Goal: Information Seeking & Learning: Learn about a topic

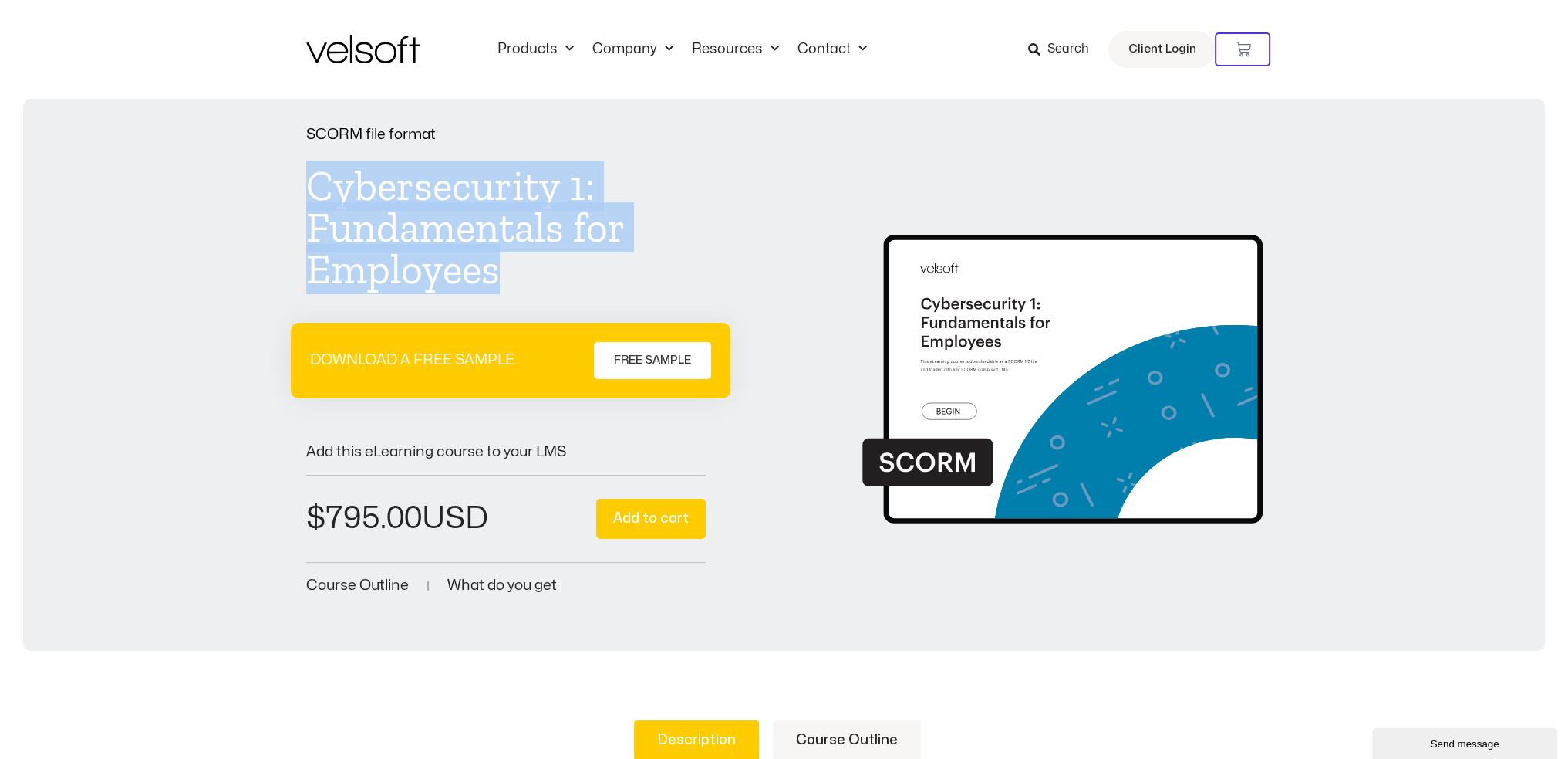
drag, startPoint x: 306, startPoint y: 185, endPoint x: 515, endPoint y: 261, distance: 222.4
click at [515, 261] on h1 "Cybersecurity 1: Fundamentals for Employees" at bounding box center [506, 227] width 400 height 125
copy h1 "Cybersecurity 1: Fundamentals for Employees"
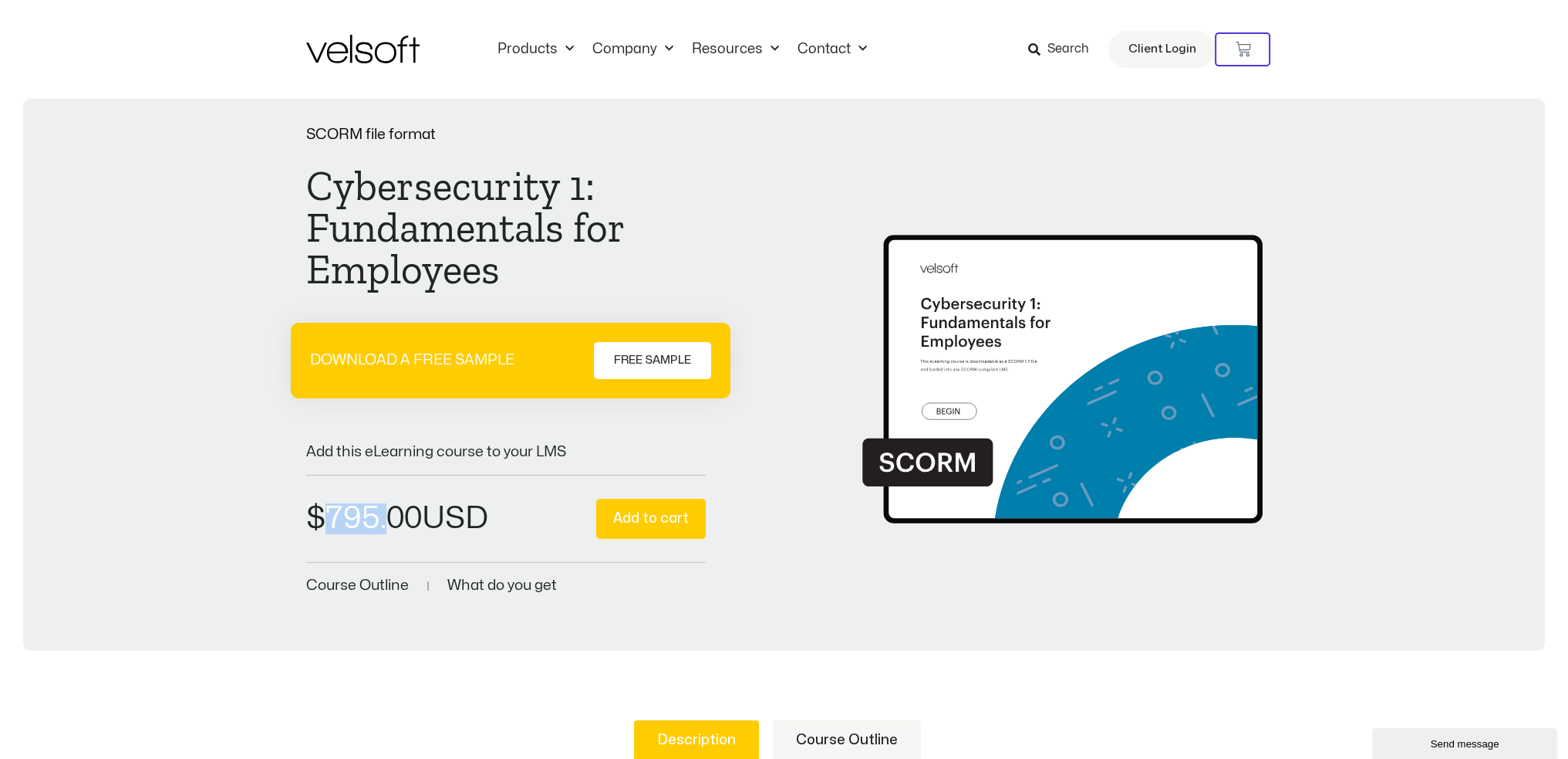
drag, startPoint x: 326, startPoint y: 513, endPoint x: 390, endPoint y: 513, distance: 64.0
click at [390, 513] on bdi "$ 795.00" at bounding box center [364, 518] width 116 height 30
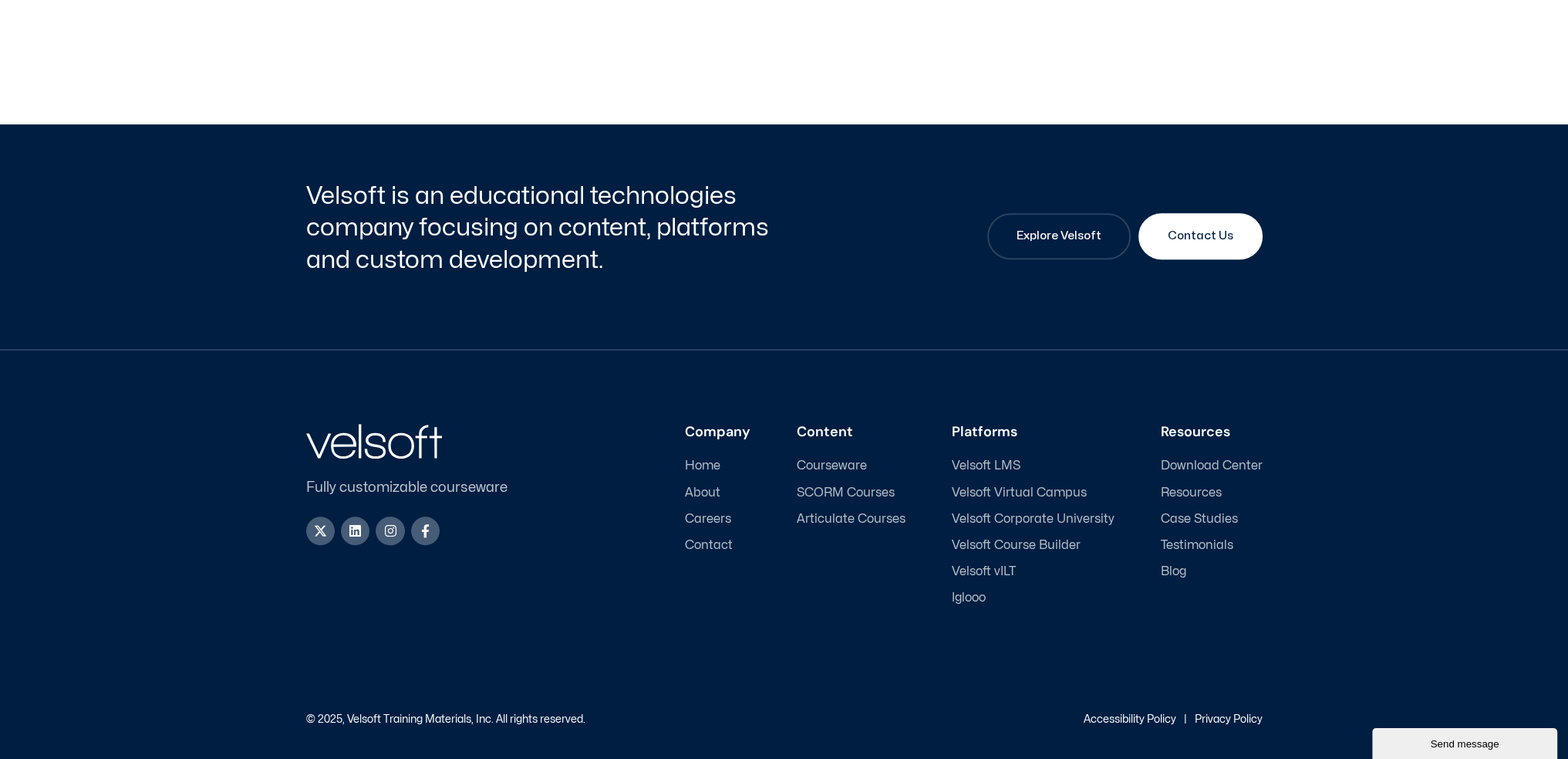
scroll to position [809, 0]
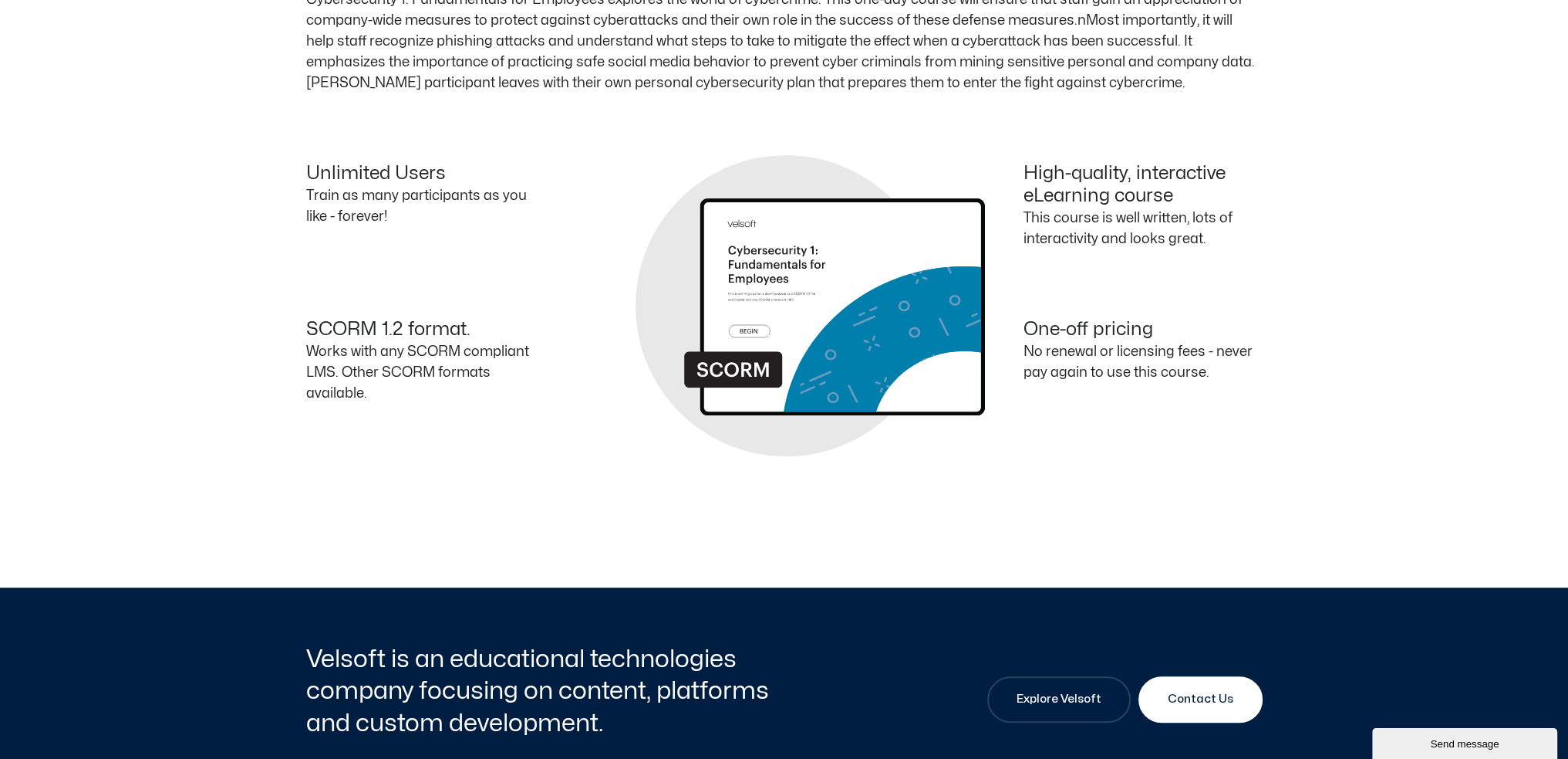
click at [327, 359] on p "Works with any SCORM compliant LMS. Other SCORM formats available." at bounding box center [425, 373] width 239 height 62
click at [369, 354] on p "Works with any SCORM compliant LMS. Other SCORM formats available." at bounding box center [425, 373] width 239 height 62
click at [453, 366] on p "Works with any SCORM compliant LMS. Other SCORM formats available." at bounding box center [425, 373] width 239 height 62
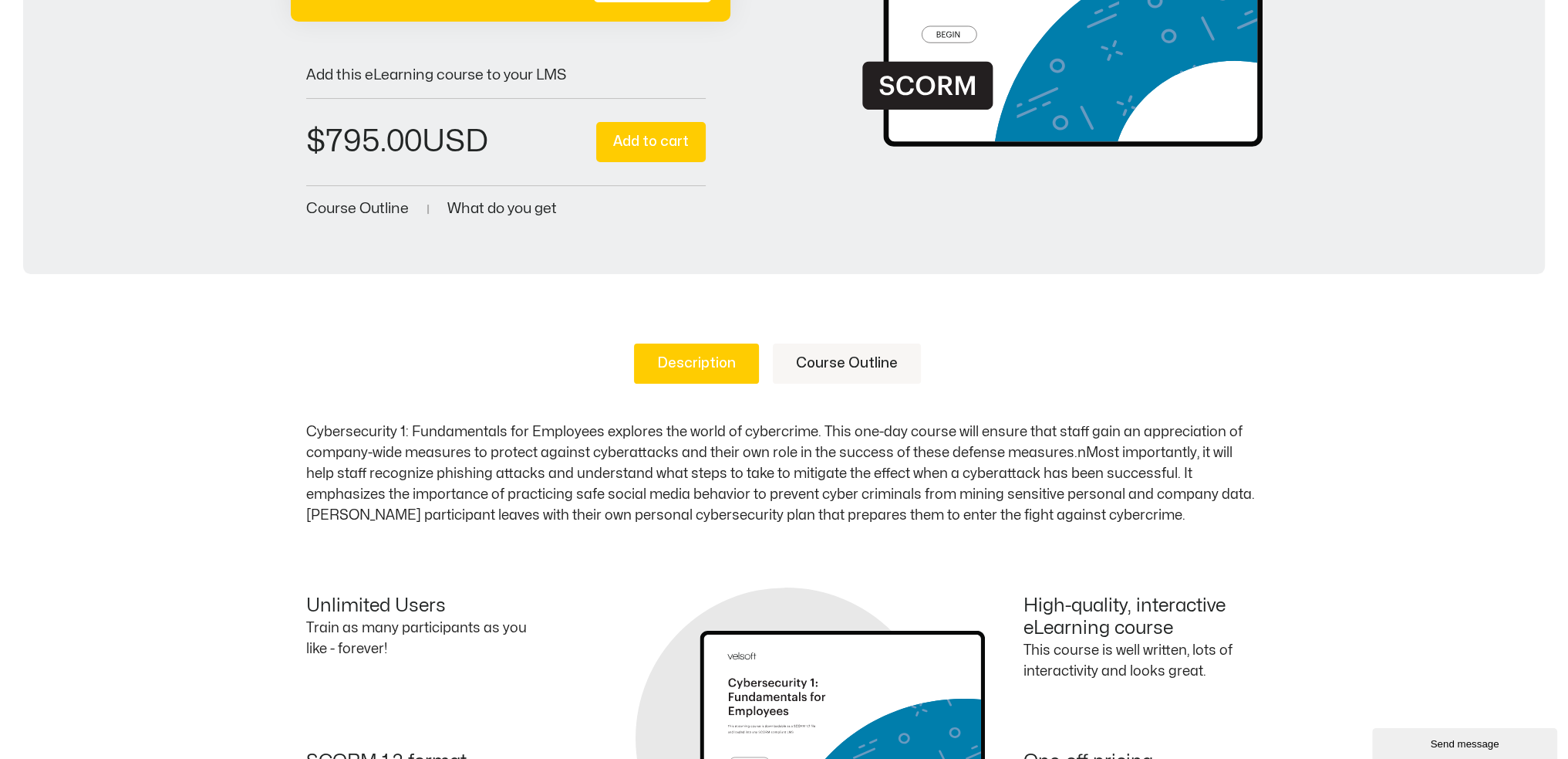
scroll to position [578, 0]
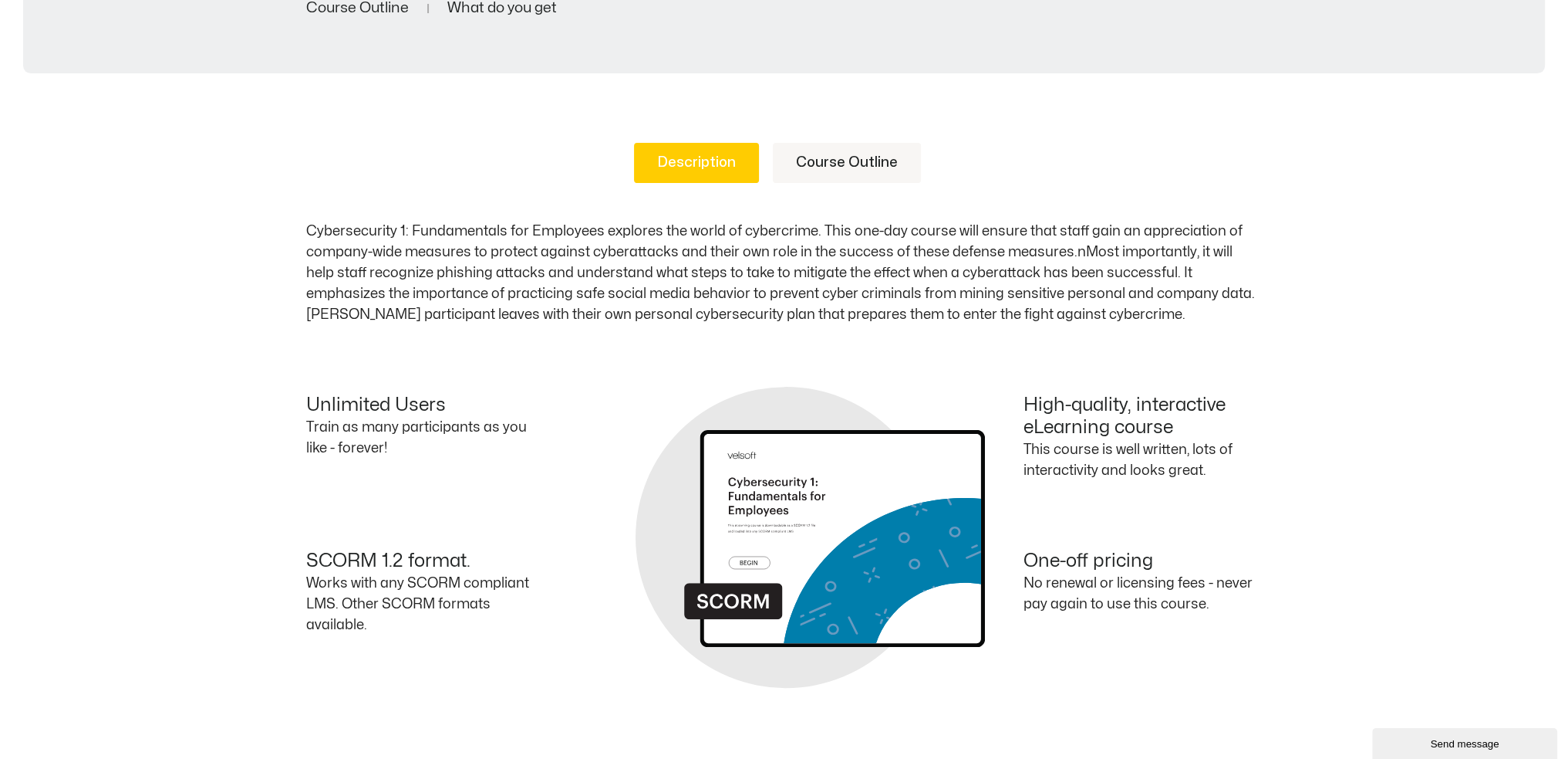
click at [861, 161] on link "Course Outline" at bounding box center [847, 162] width 148 height 40
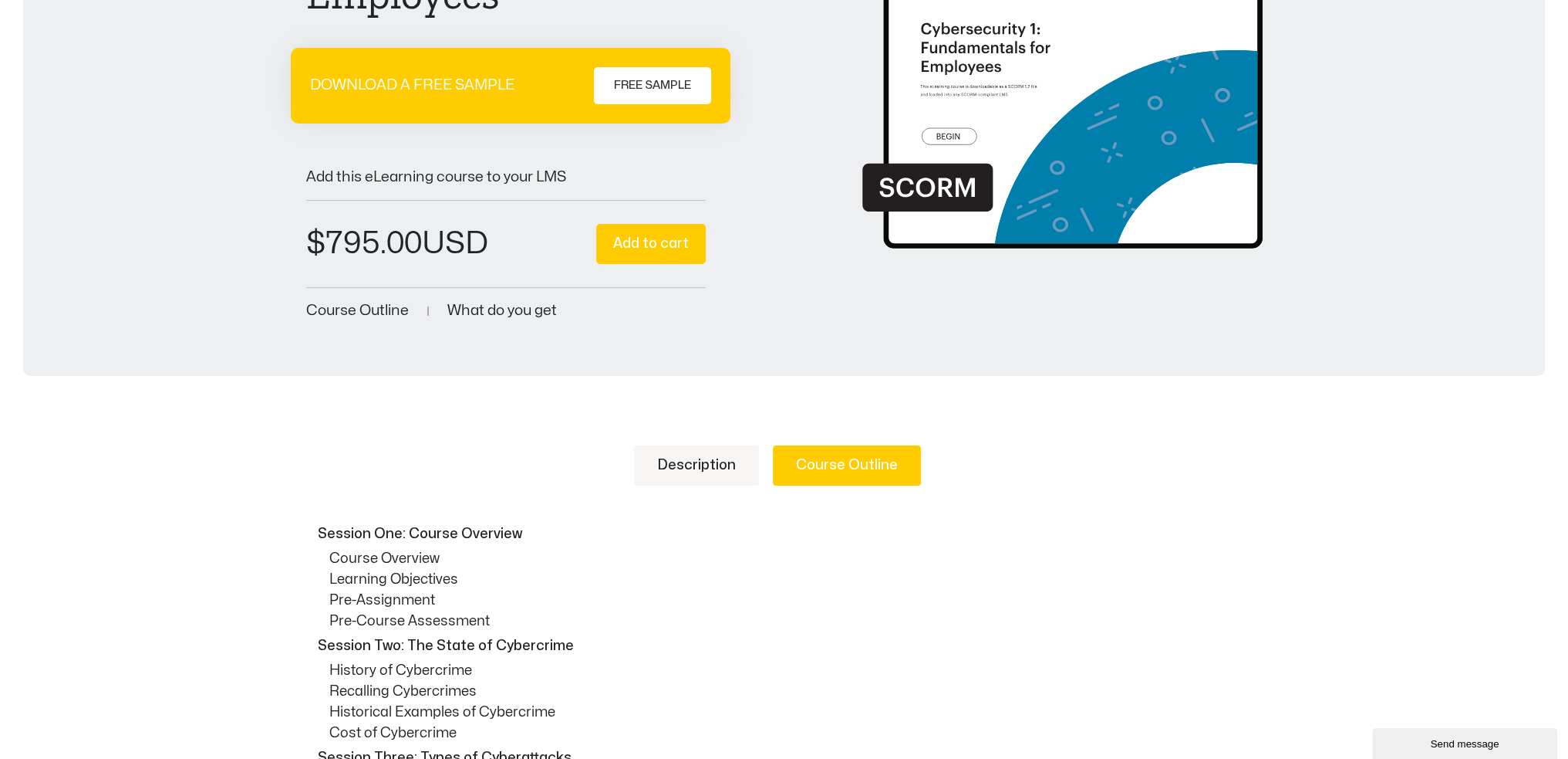
scroll to position [191, 0]
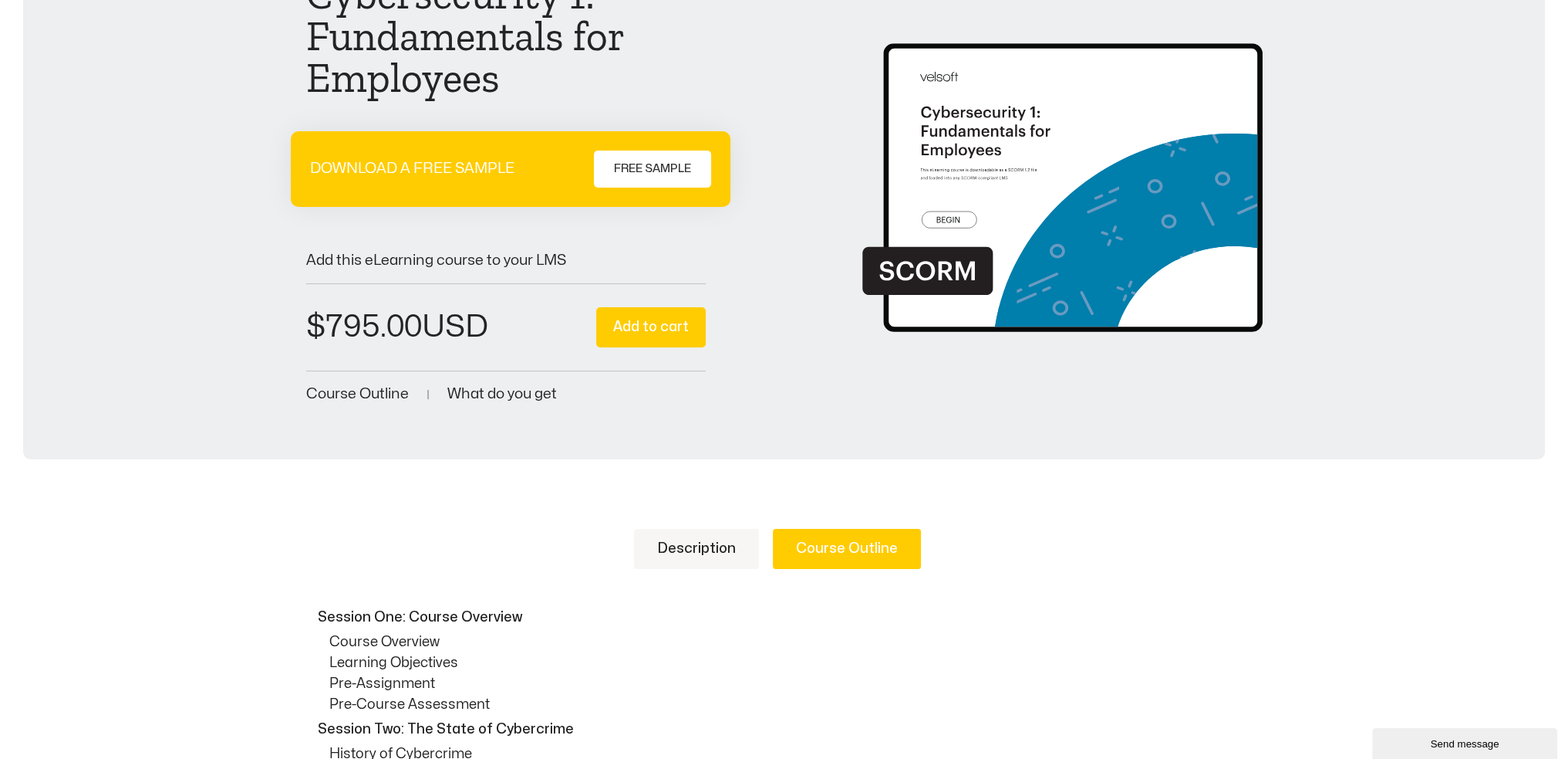
click at [714, 542] on link "Description" at bounding box center [696, 548] width 125 height 40
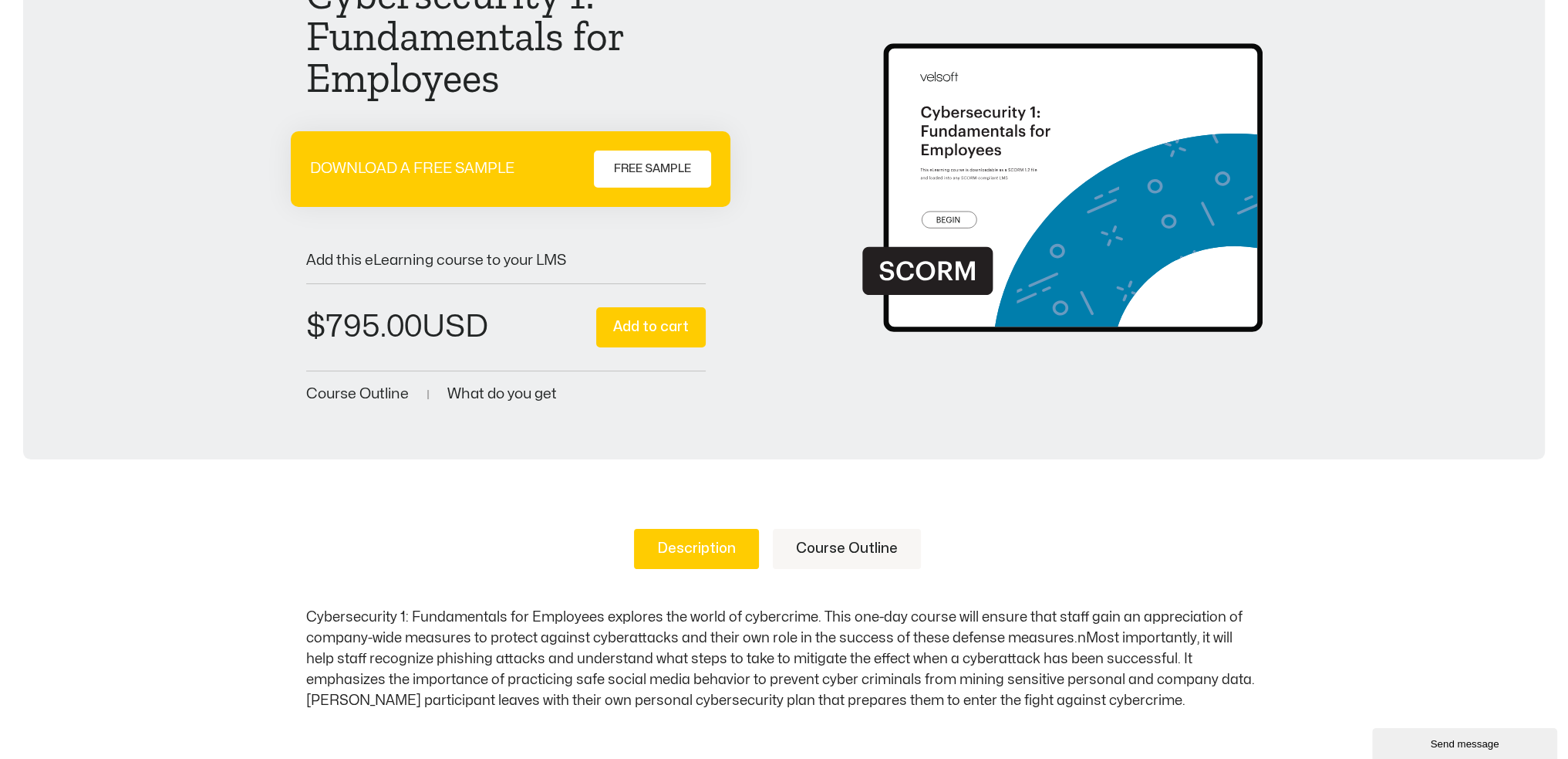
click at [442, 240] on div "Add this eLearning course to your LMS" at bounding box center [506, 253] width 400 height 28
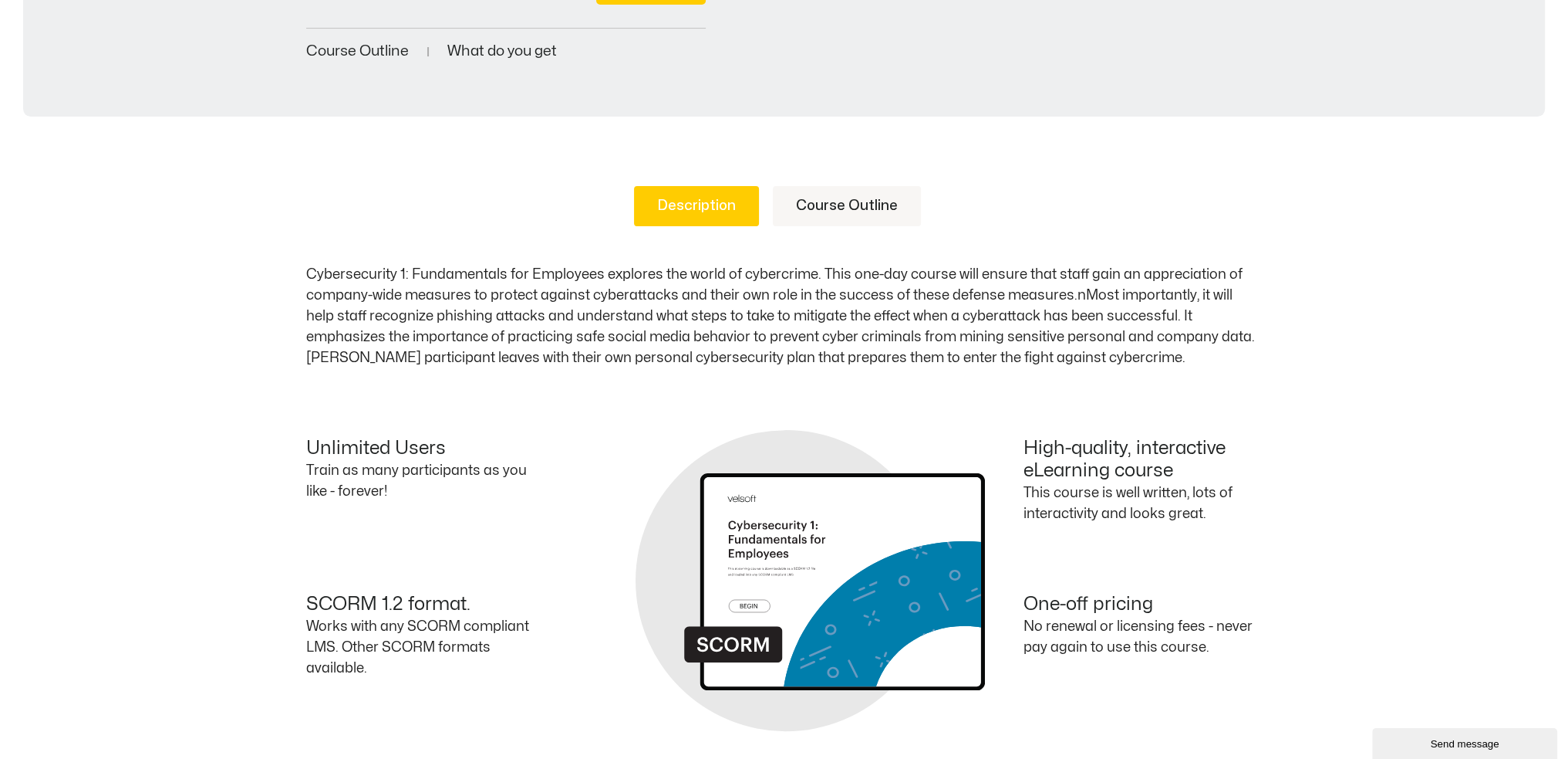
scroll to position [500, 0]
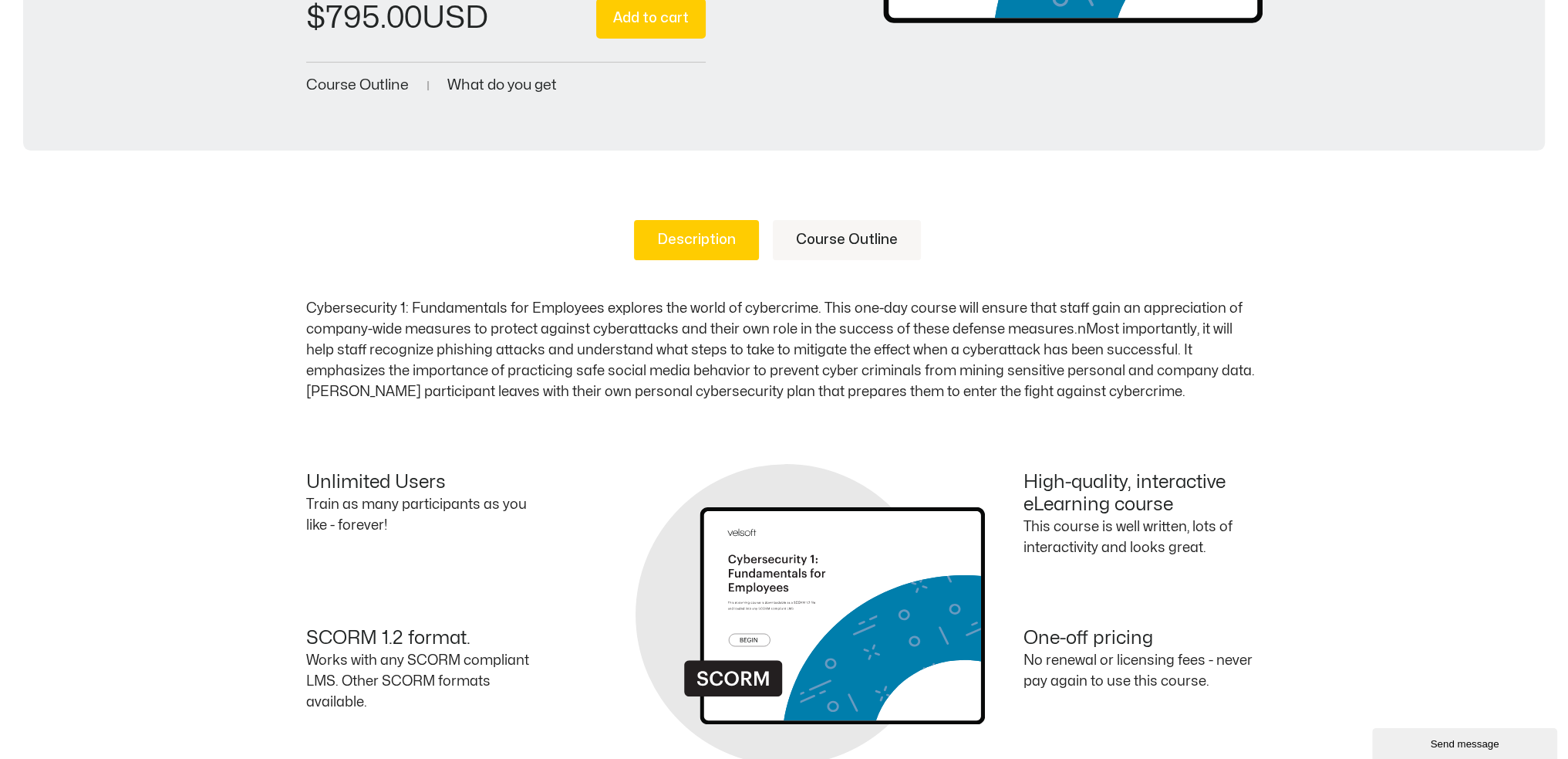
click at [803, 233] on link "Course Outline" at bounding box center [847, 239] width 148 height 40
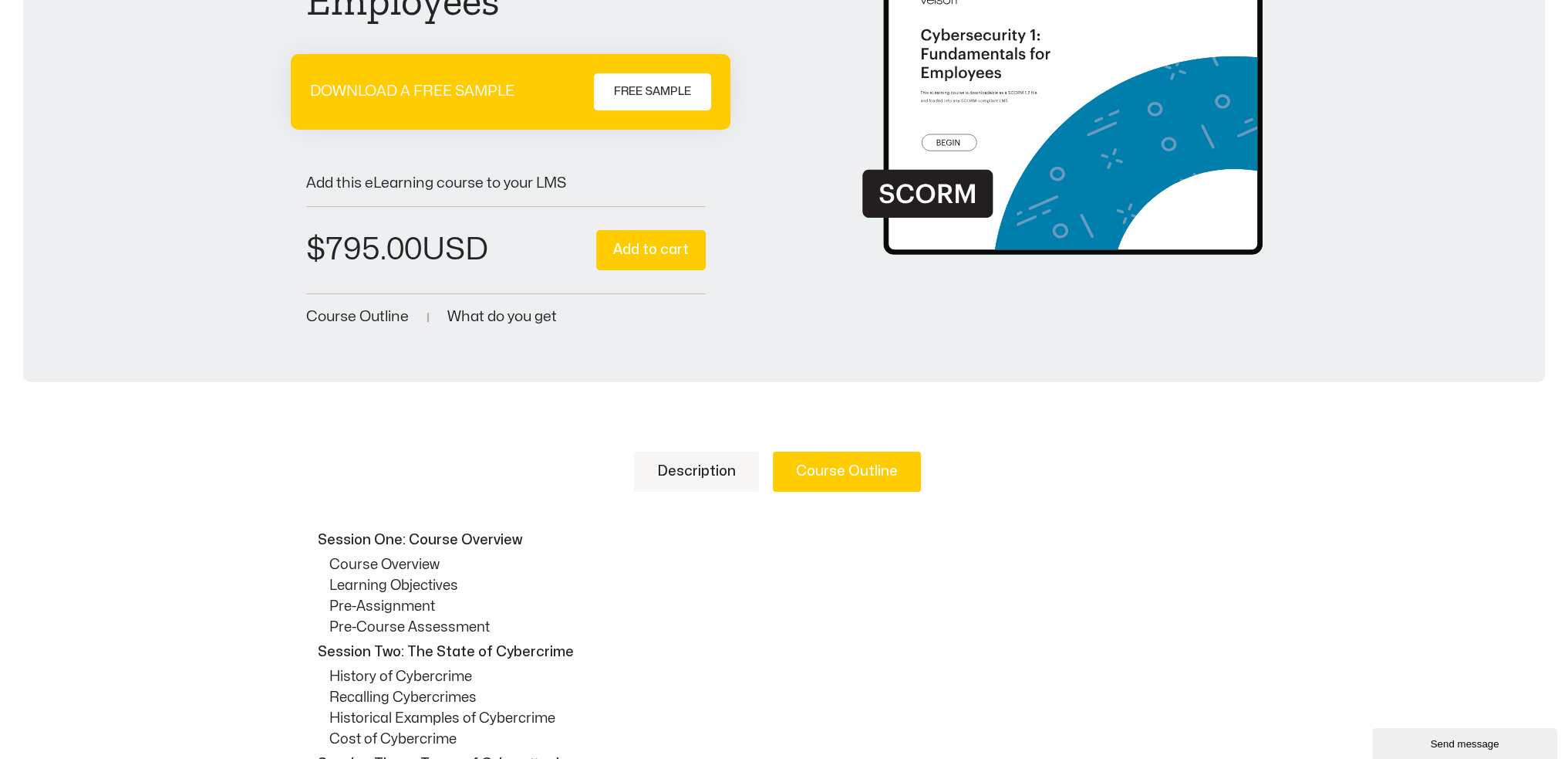
click at [722, 468] on link "Description" at bounding box center [696, 471] width 125 height 40
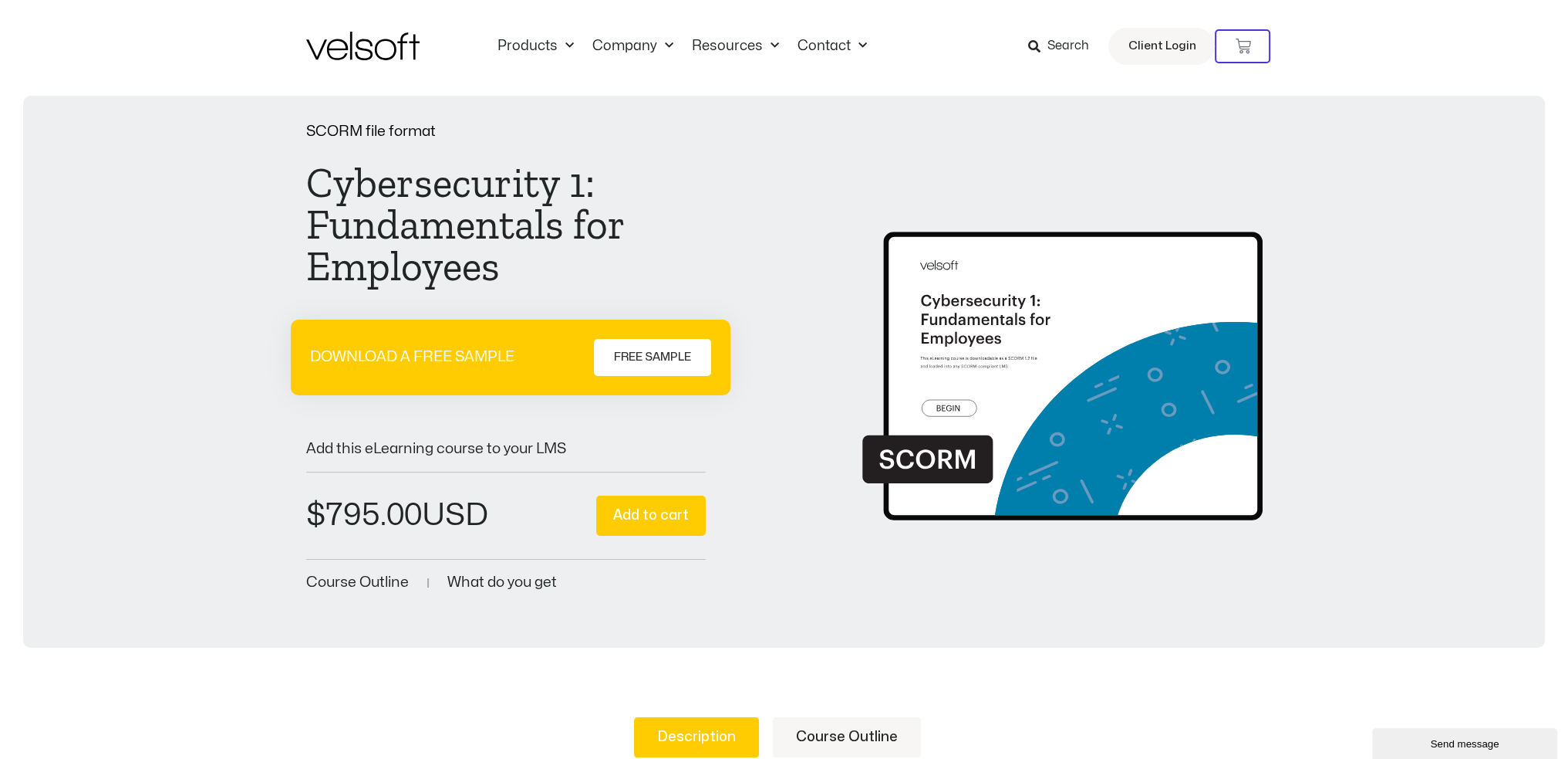
scroll to position [0, 0]
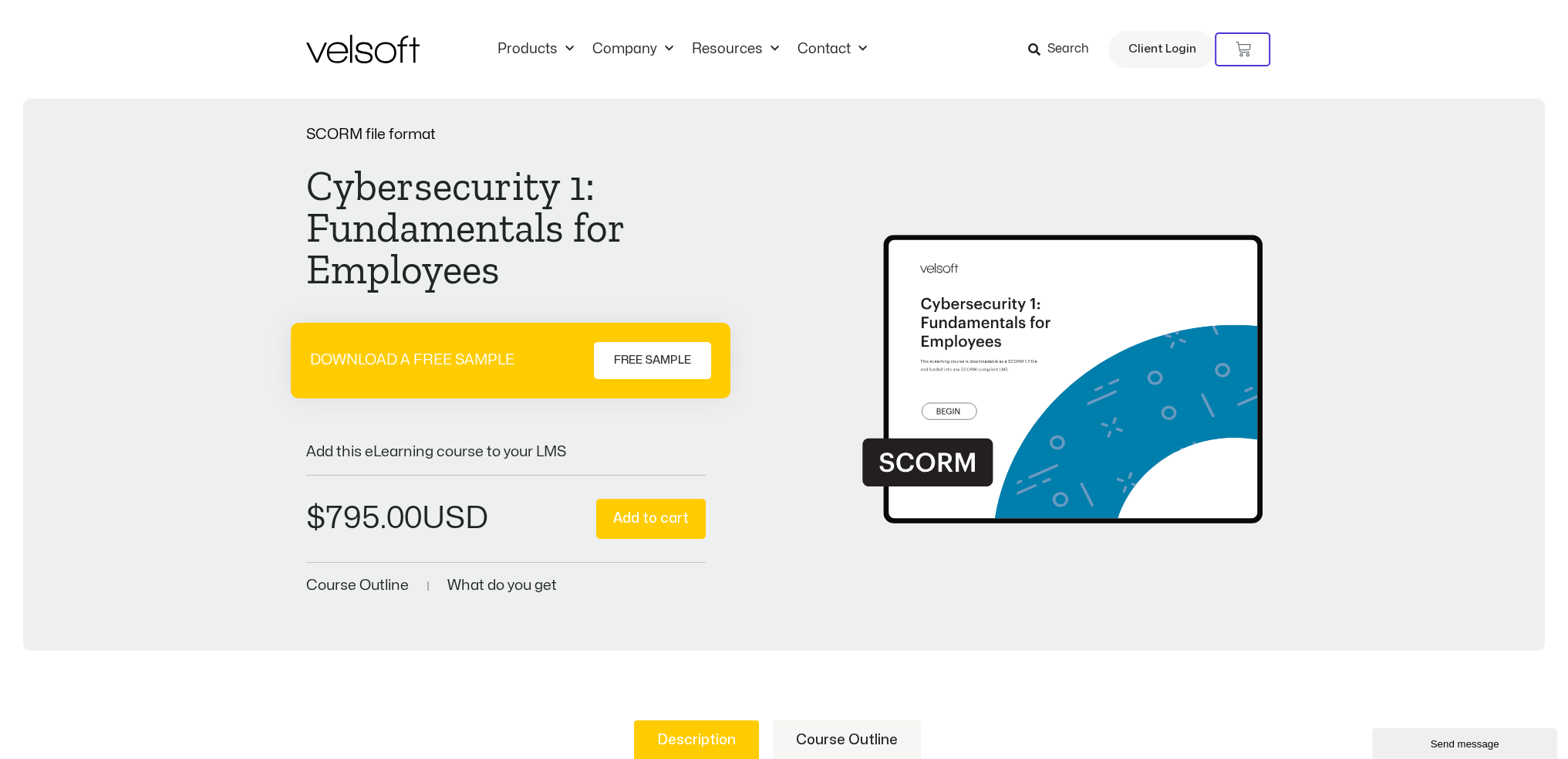
click at [932, 475] on img at bounding box center [1063, 361] width 400 height 348
click at [964, 412] on img at bounding box center [1063, 361] width 400 height 348
click at [678, 358] on span "FREE SAMPLE" at bounding box center [652, 360] width 77 height 19
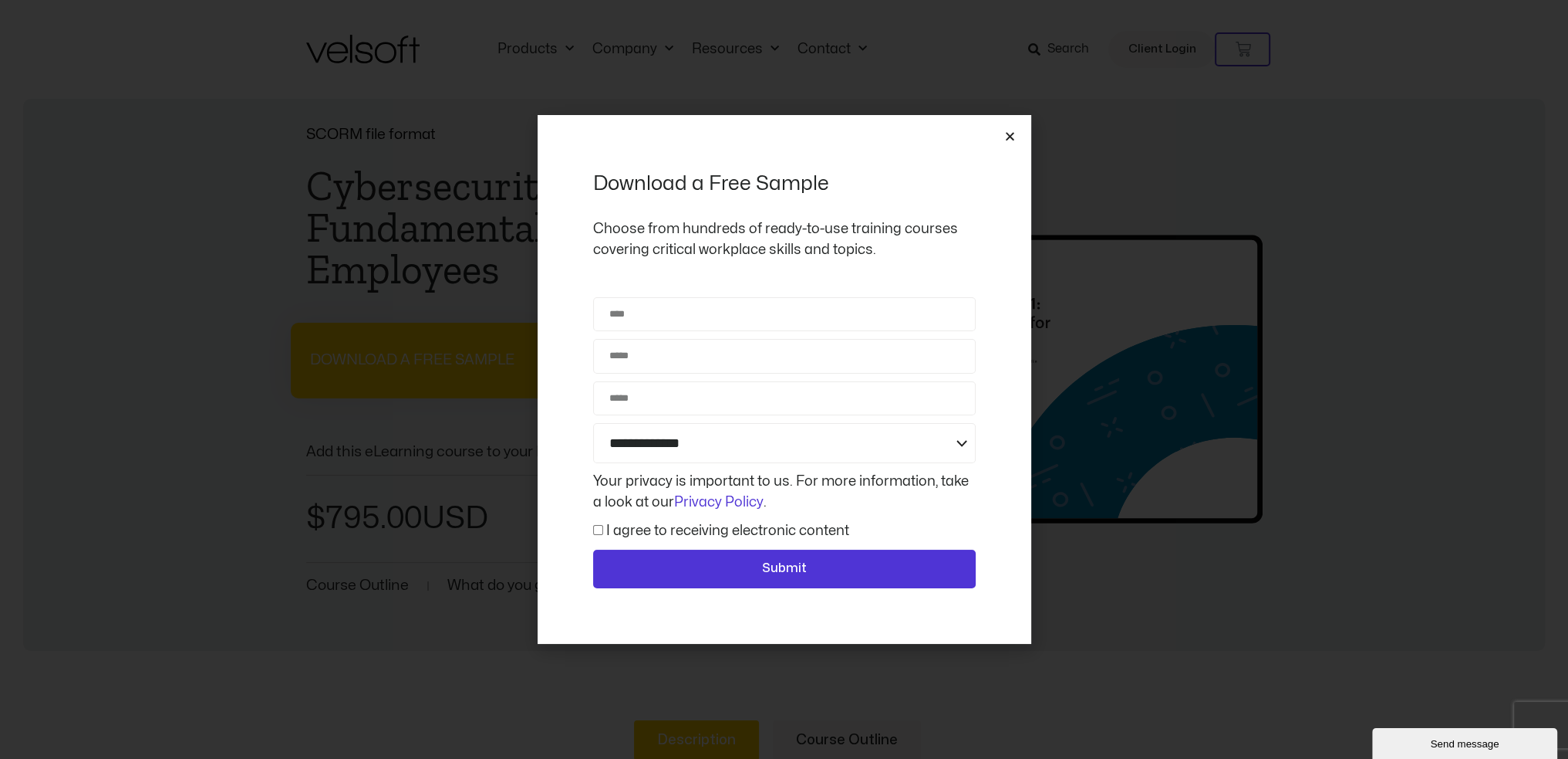
click at [1008, 138] on icon "Close" at bounding box center [1010, 137] width 12 height 12
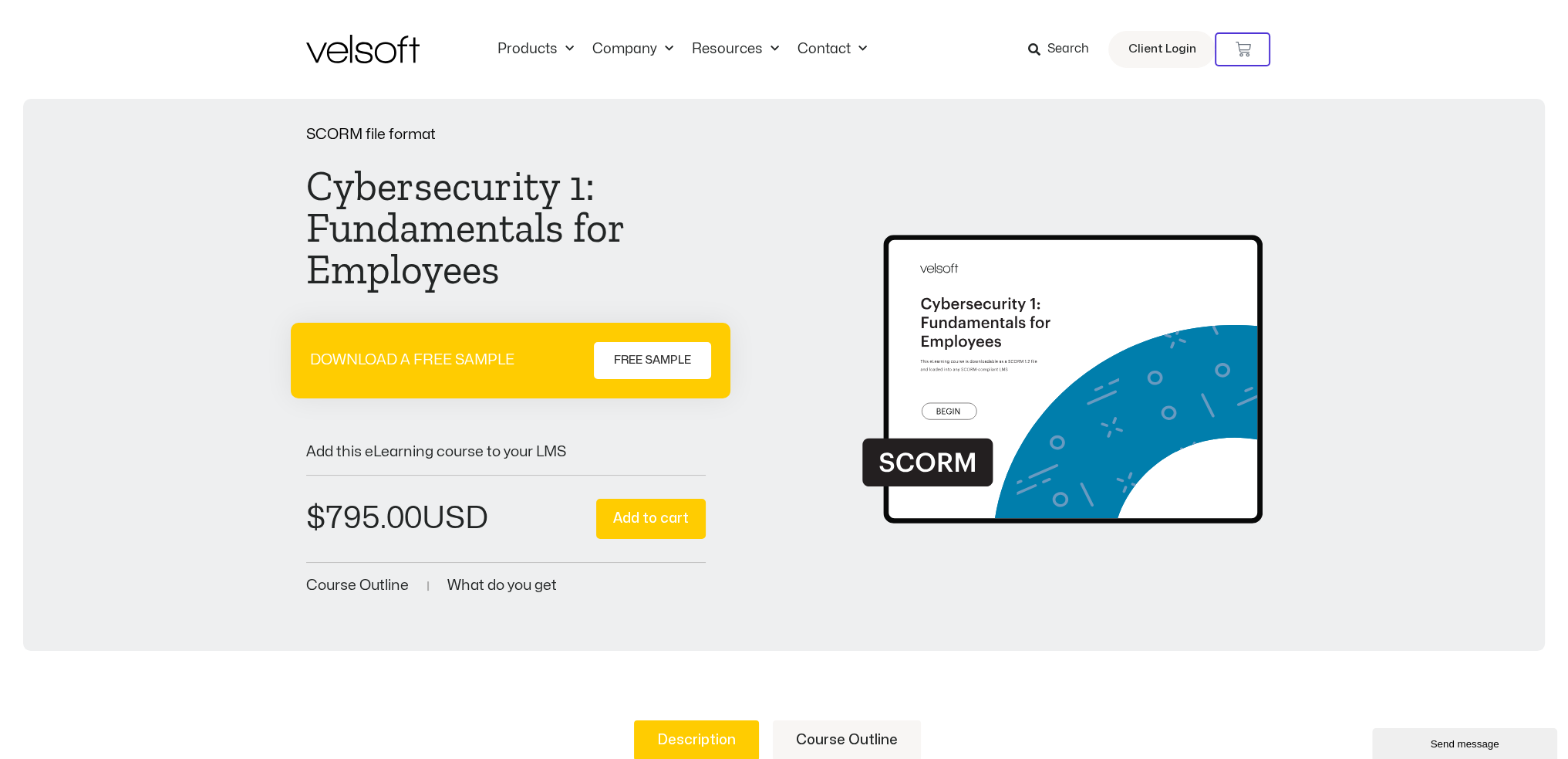
click at [1105, 328] on img at bounding box center [1063, 361] width 400 height 348
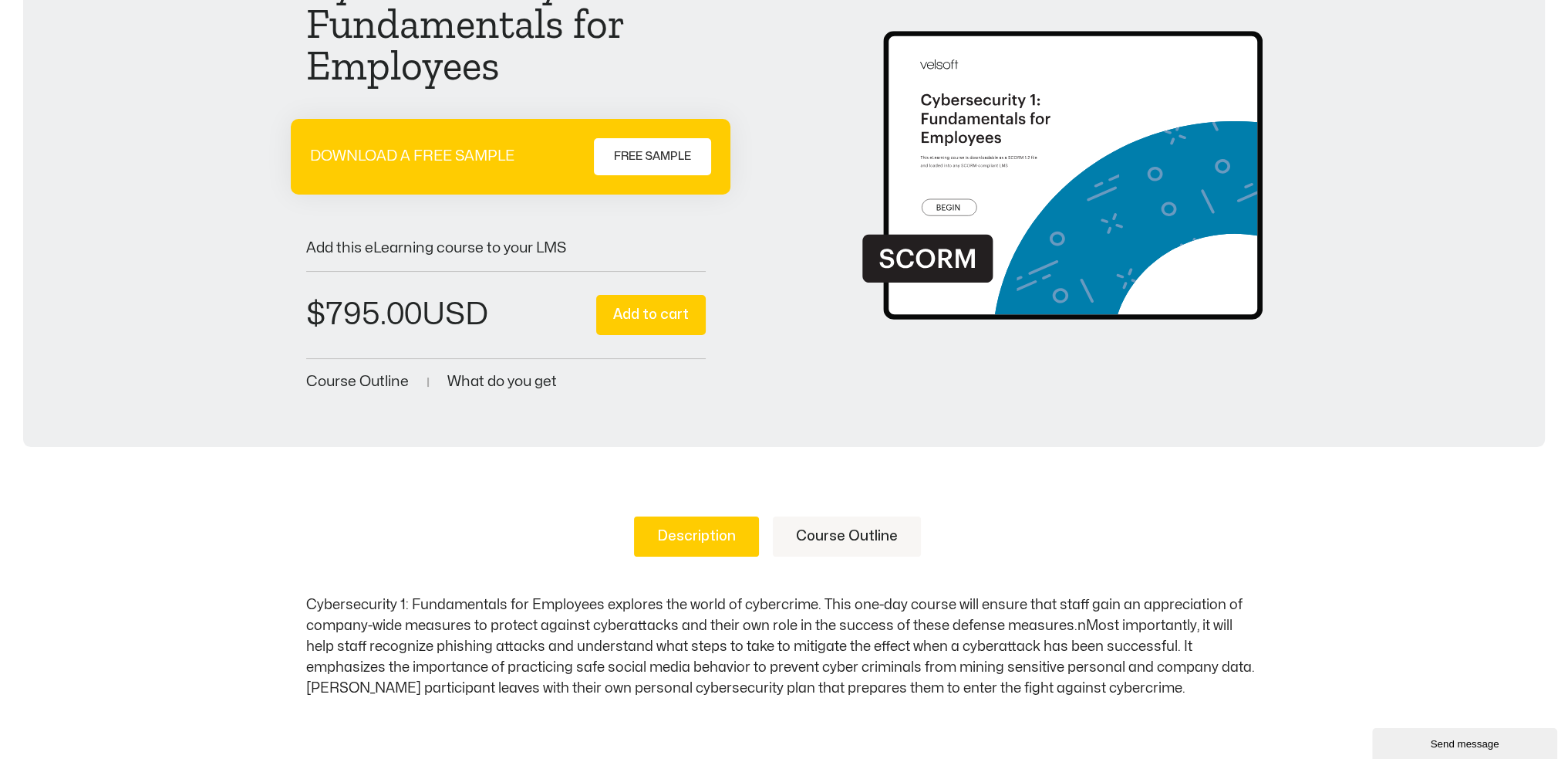
scroll to position [231, 0]
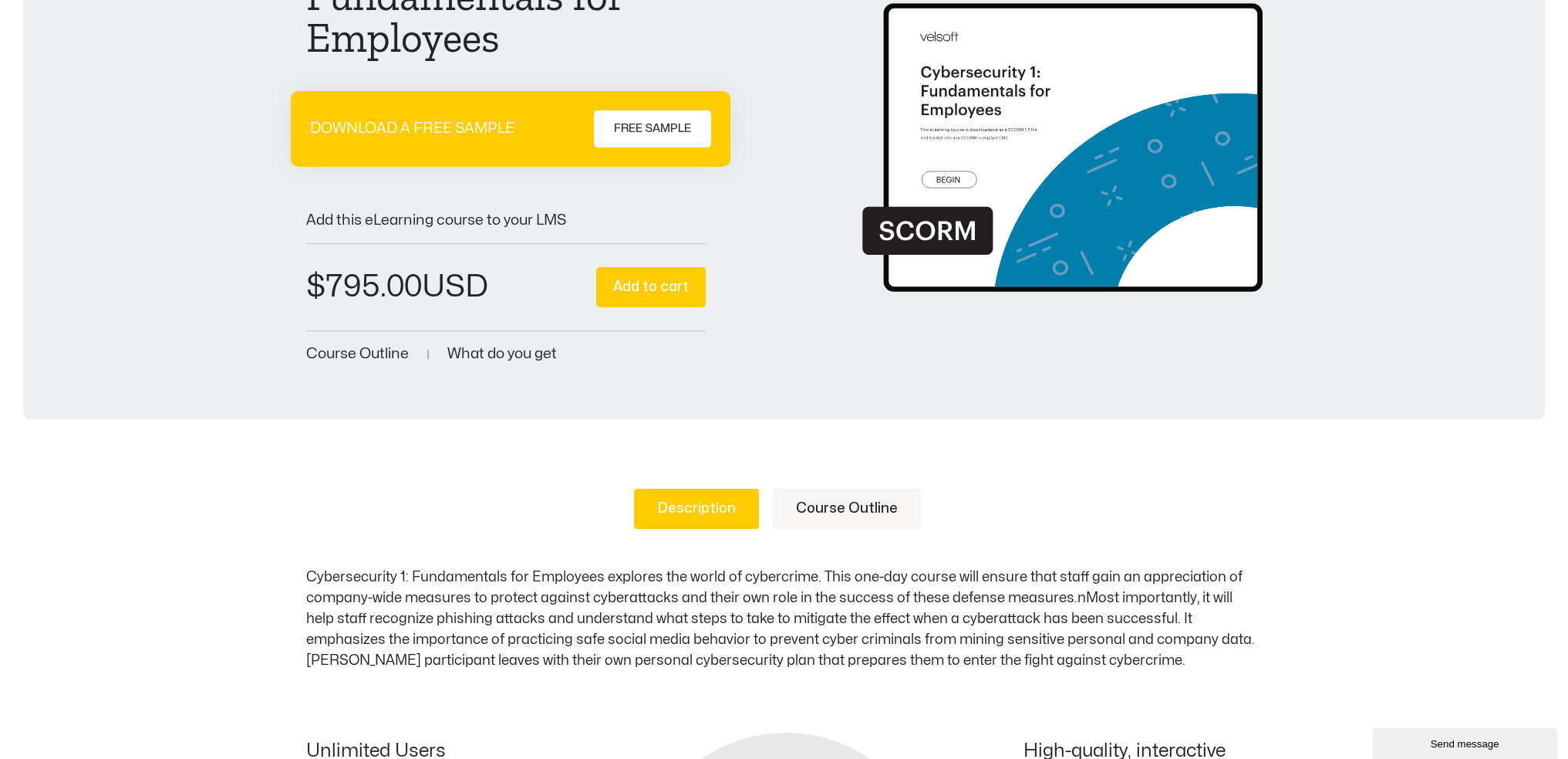
click at [826, 506] on link "Course Outline" at bounding box center [847, 508] width 148 height 40
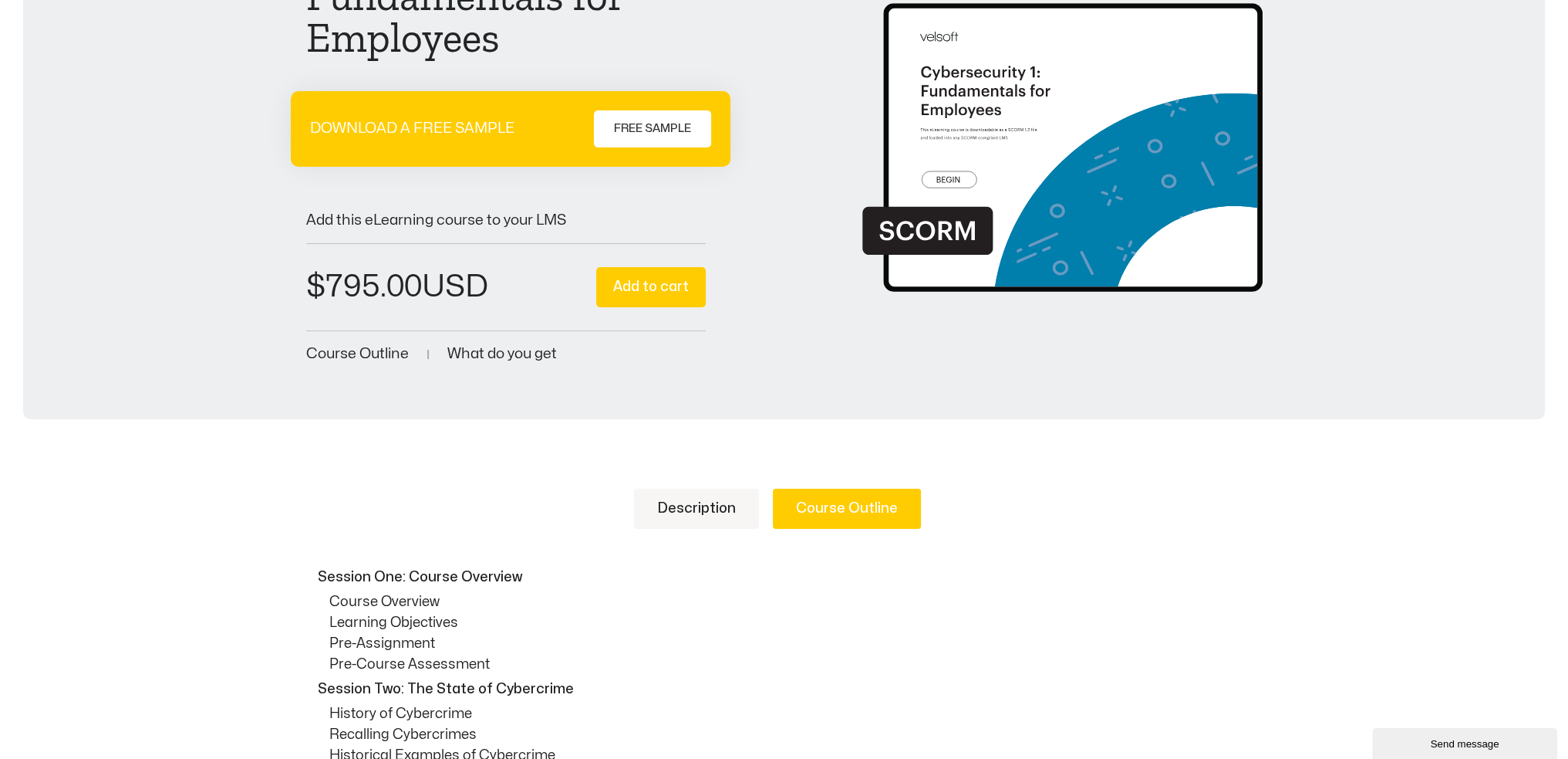
click at [731, 511] on link "Description" at bounding box center [696, 508] width 125 height 40
